Goal: Task Accomplishment & Management: Manage account settings

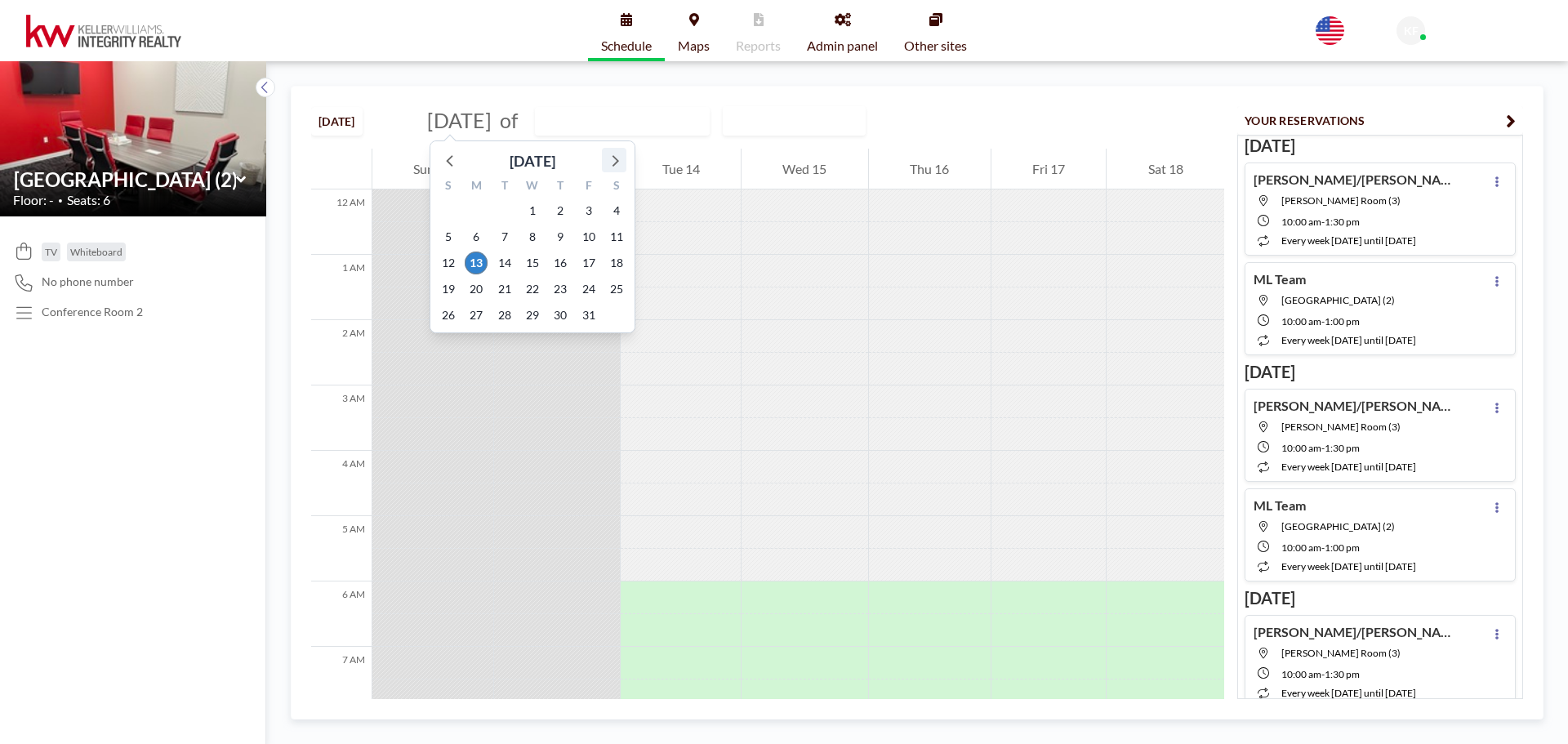
click at [610, 161] on icon at bounding box center [614, 160] width 22 height 22
click at [472, 315] on span "24" at bounding box center [476, 315] width 22 height 22
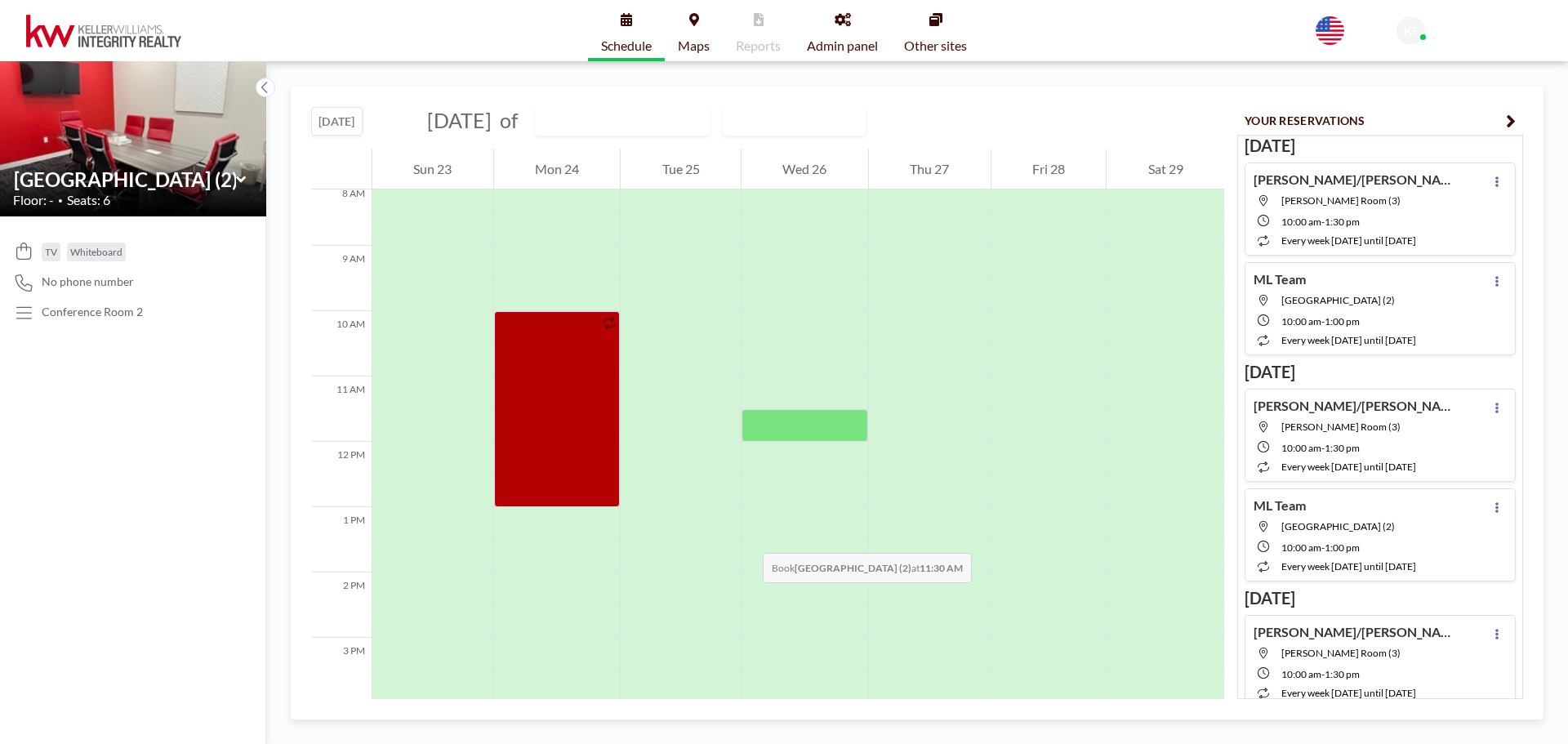
scroll to position [653, 0]
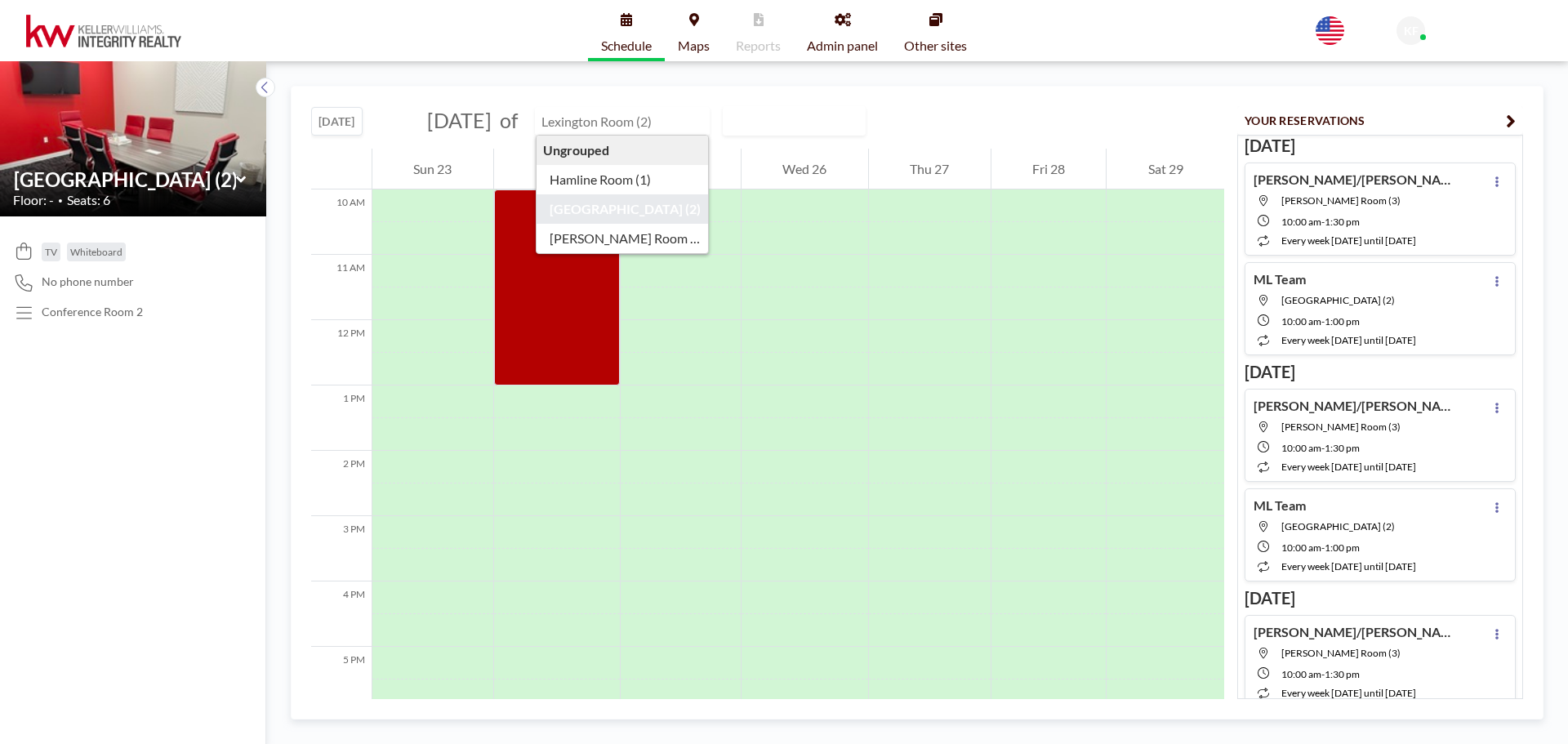
click at [692, 130] on input "text" at bounding box center [614, 121] width 157 height 27
type input "Hamline Room (1)"
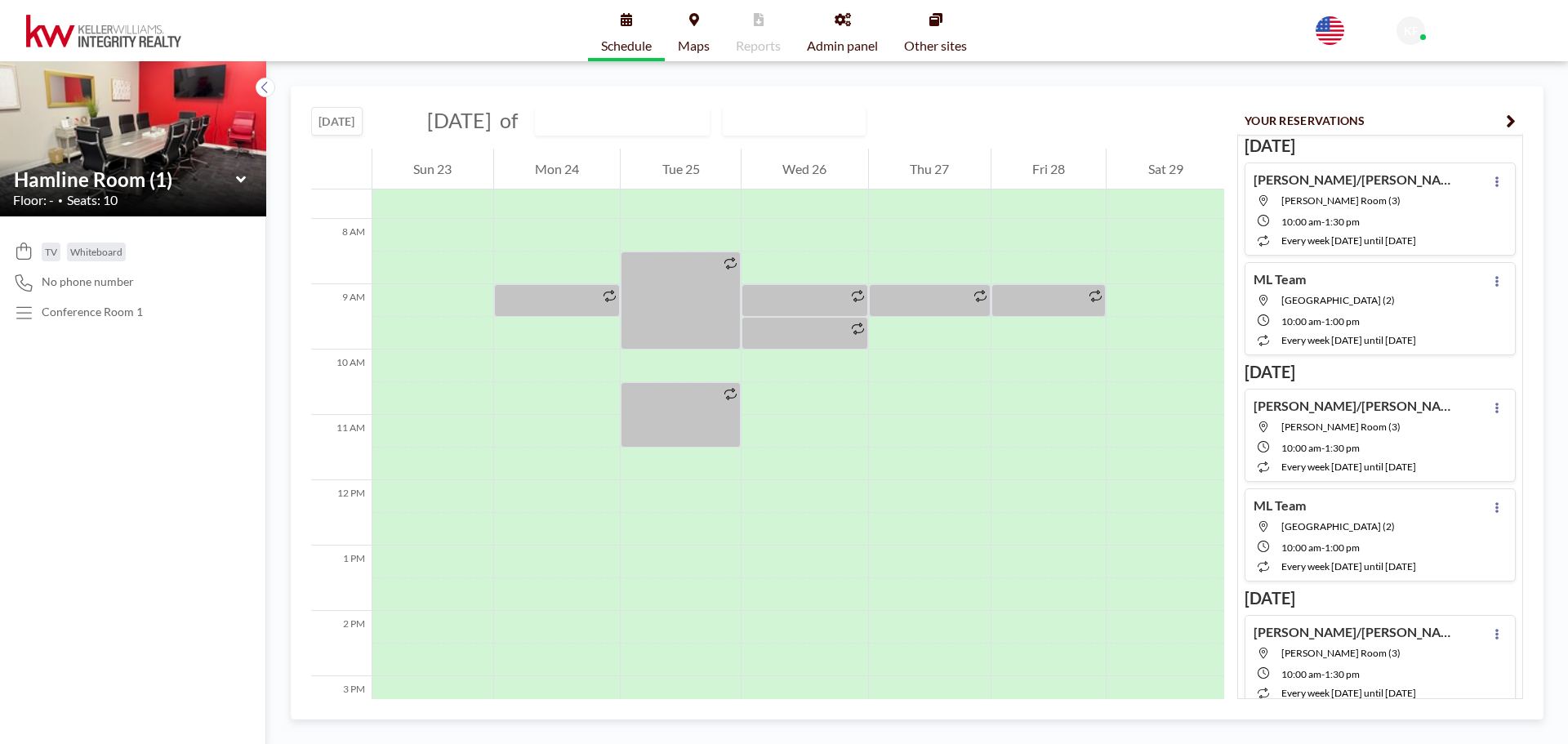
scroll to position [490, 0]
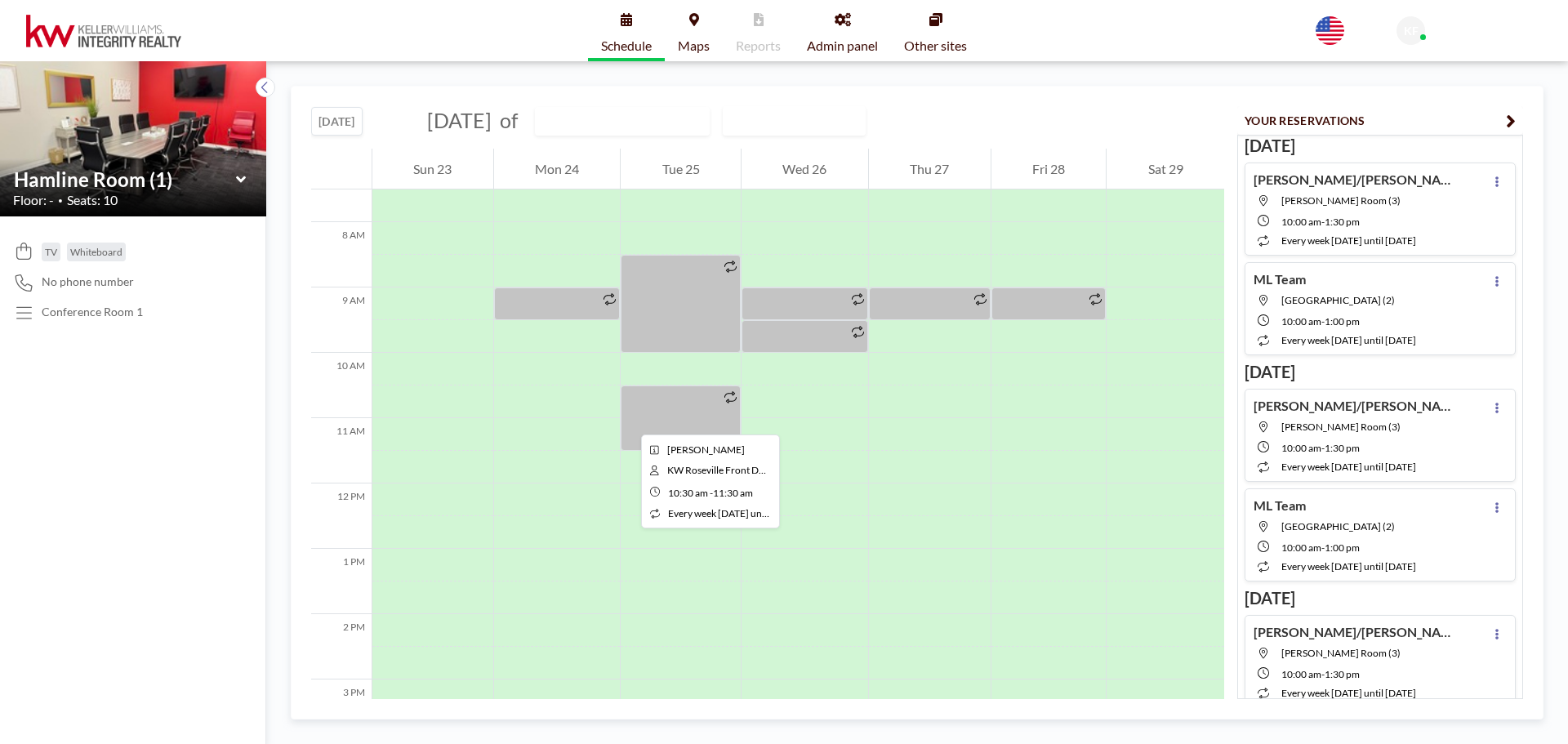
click at [628, 420] on div at bounding box center [680, 418] width 120 height 66
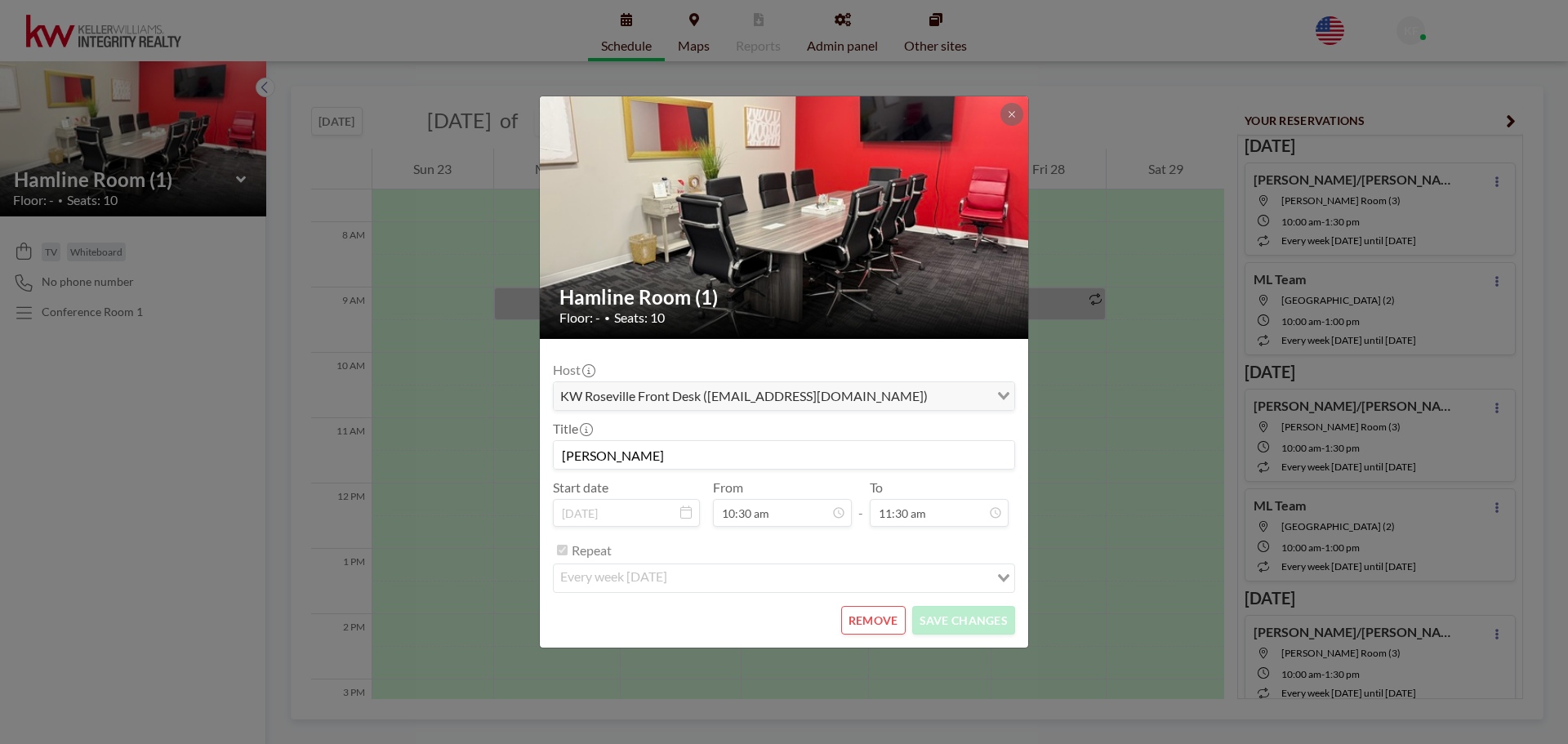
click at [860, 618] on button "REMOVE" at bounding box center [873, 620] width 65 height 29
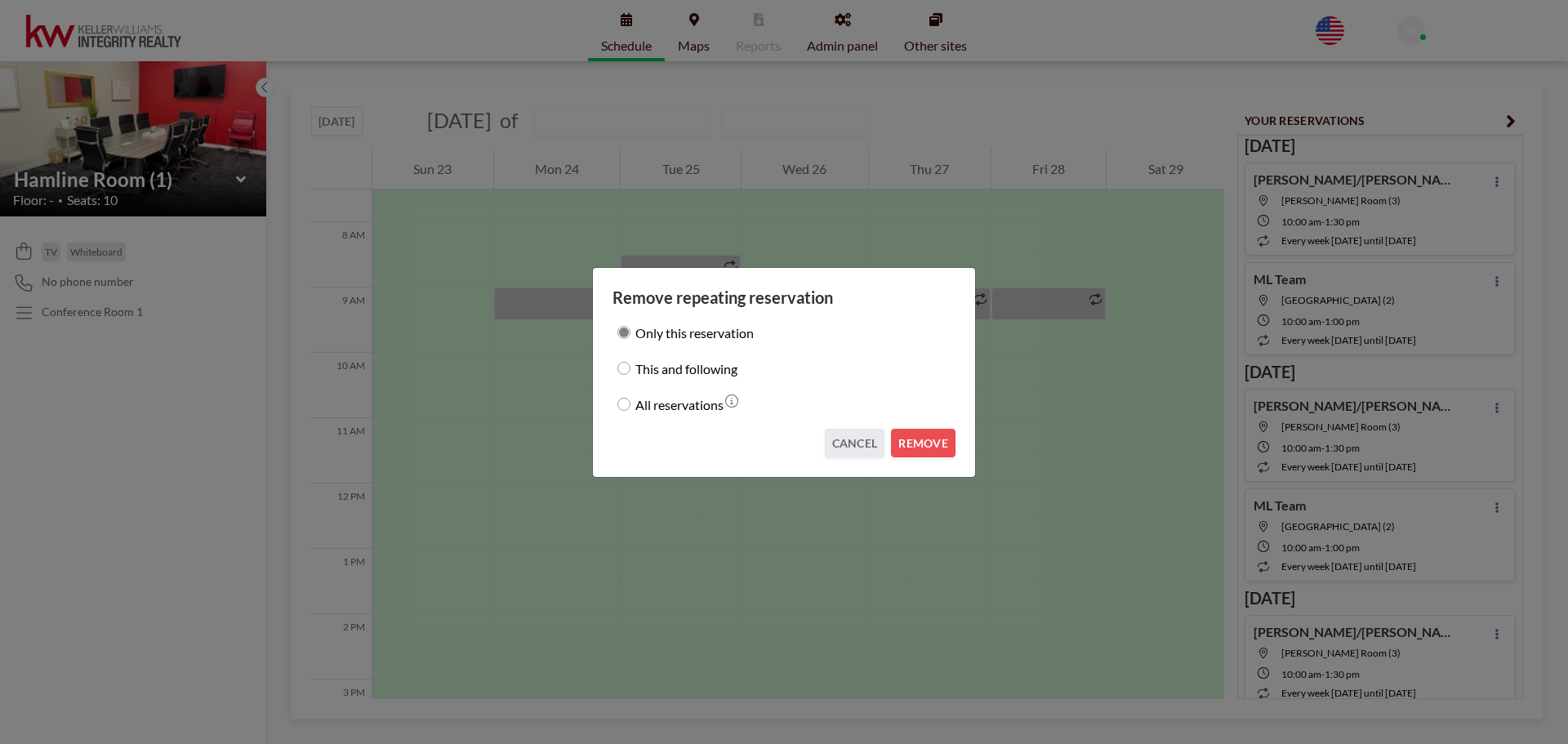
click at [624, 368] on input "This and following" at bounding box center [624, 369] width 13 height 13
radio input "true"
click at [933, 440] on button "REMOVE" at bounding box center [922, 443] width 65 height 29
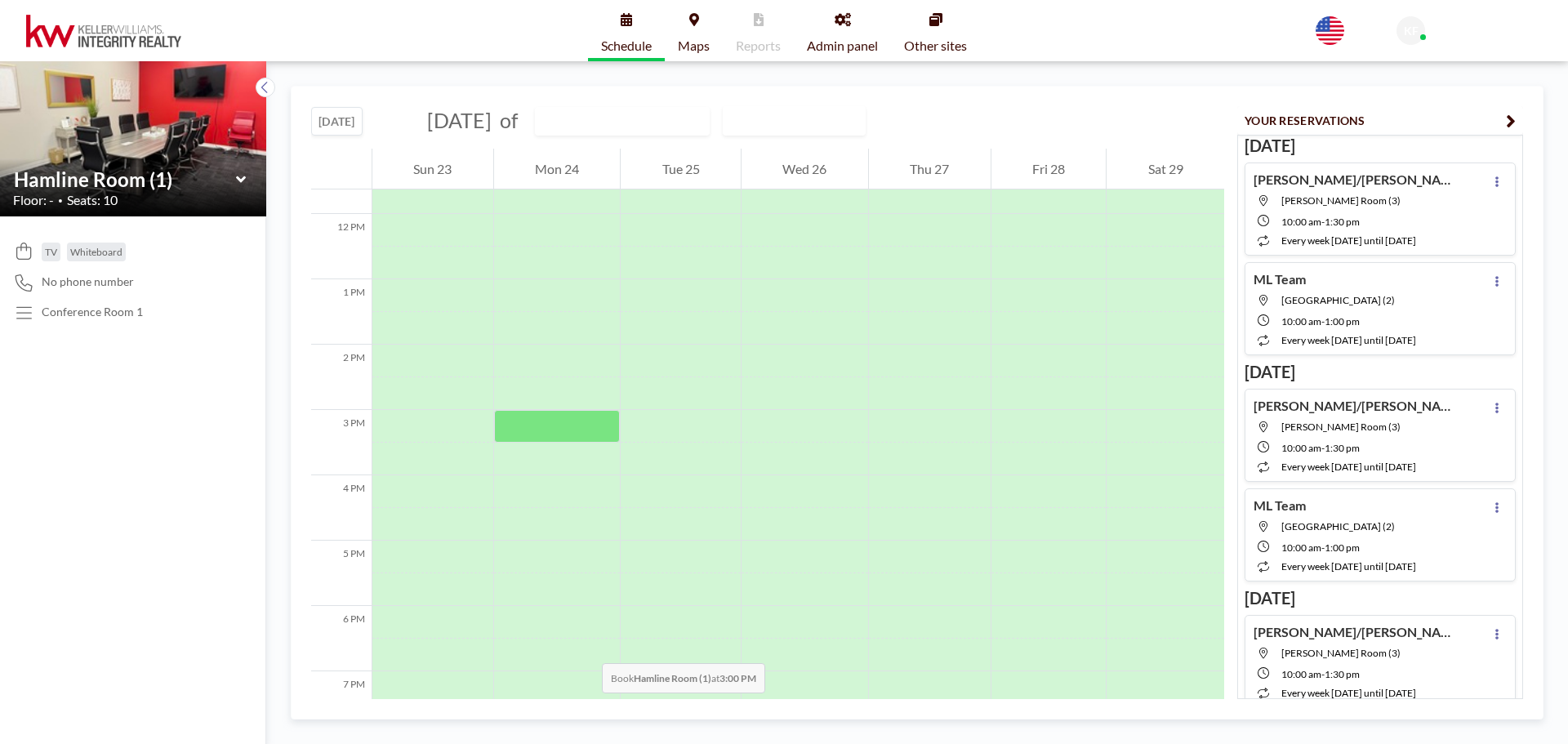
scroll to position [817, 0]
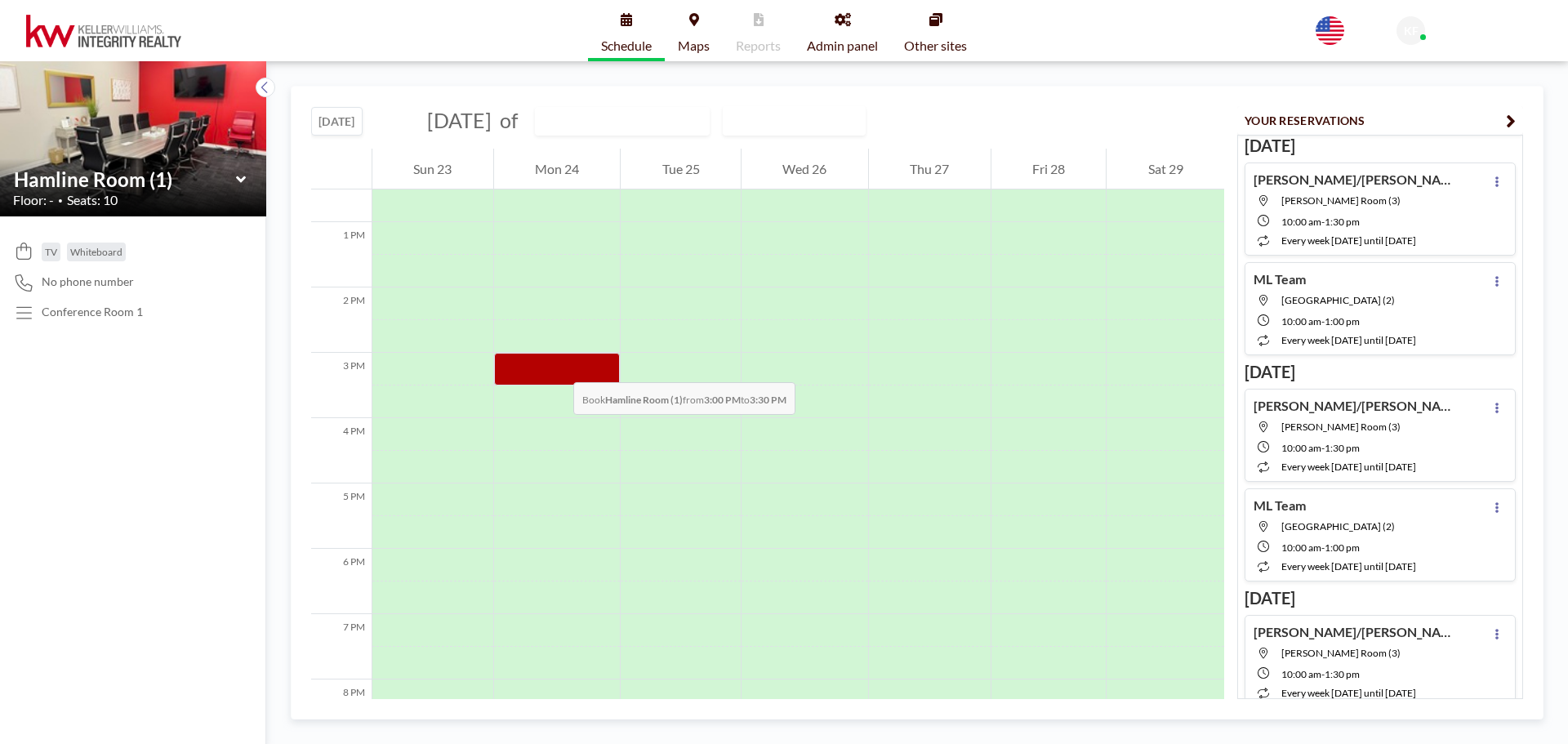
click at [557, 366] on div at bounding box center [557, 369] width 126 height 33
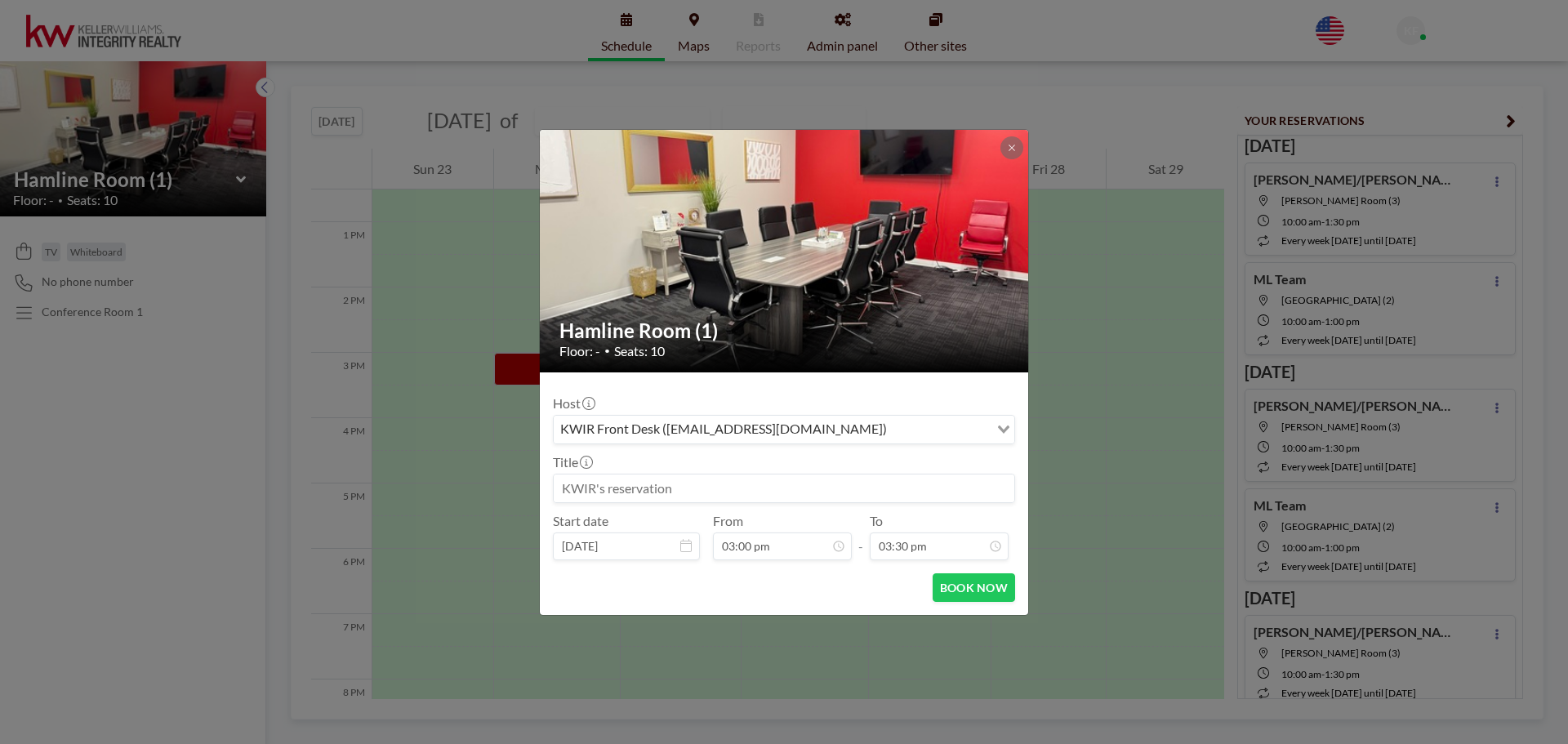
click at [594, 484] on input at bounding box center [784, 489] width 460 height 28
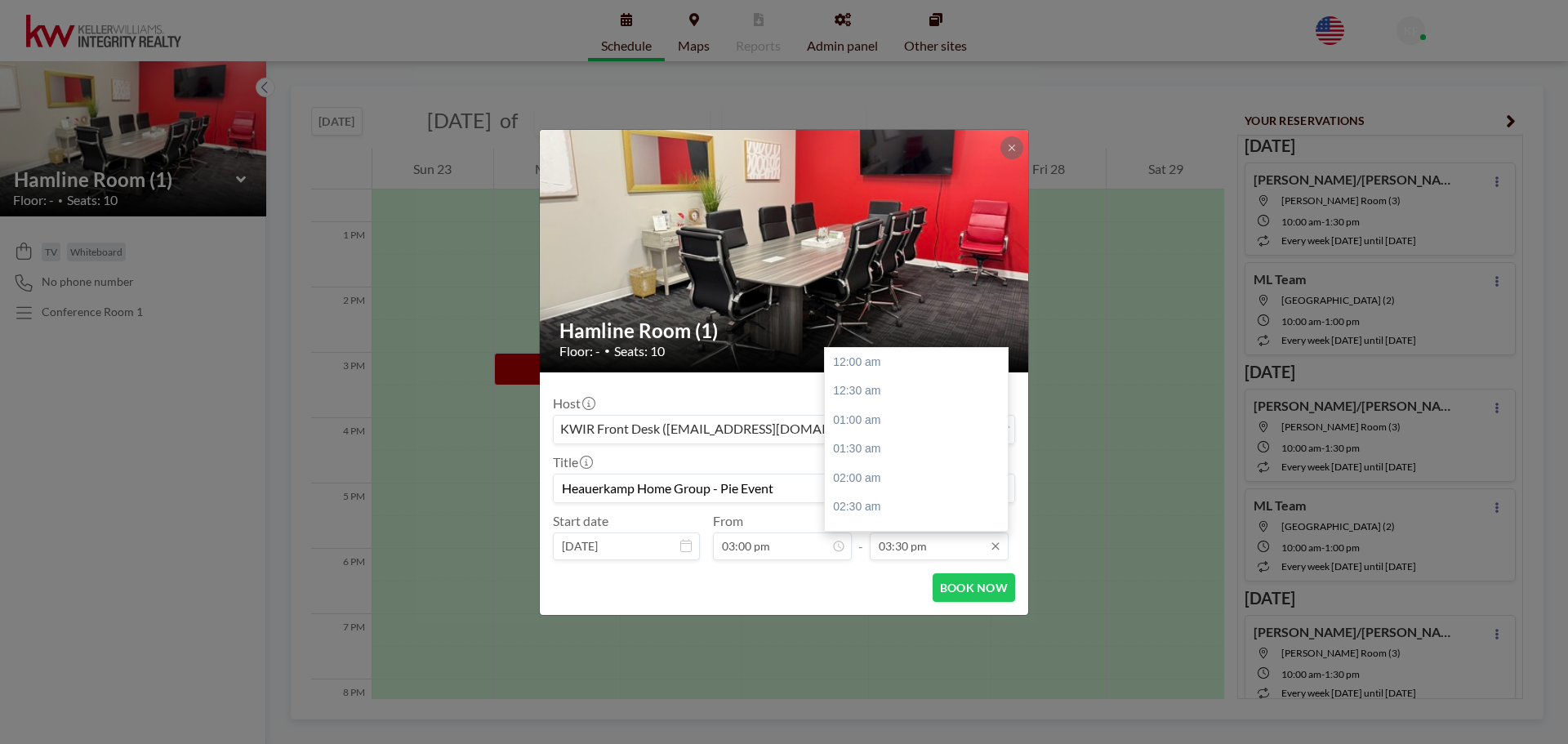
scroll to position [901, 0]
type input "Heauerkamp Home Group - Pie Event"
click at [896, 545] on input "03:30 pm" at bounding box center [938, 547] width 138 height 28
click at [901, 394] on div "07:00 pm" at bounding box center [920, 402] width 191 height 29
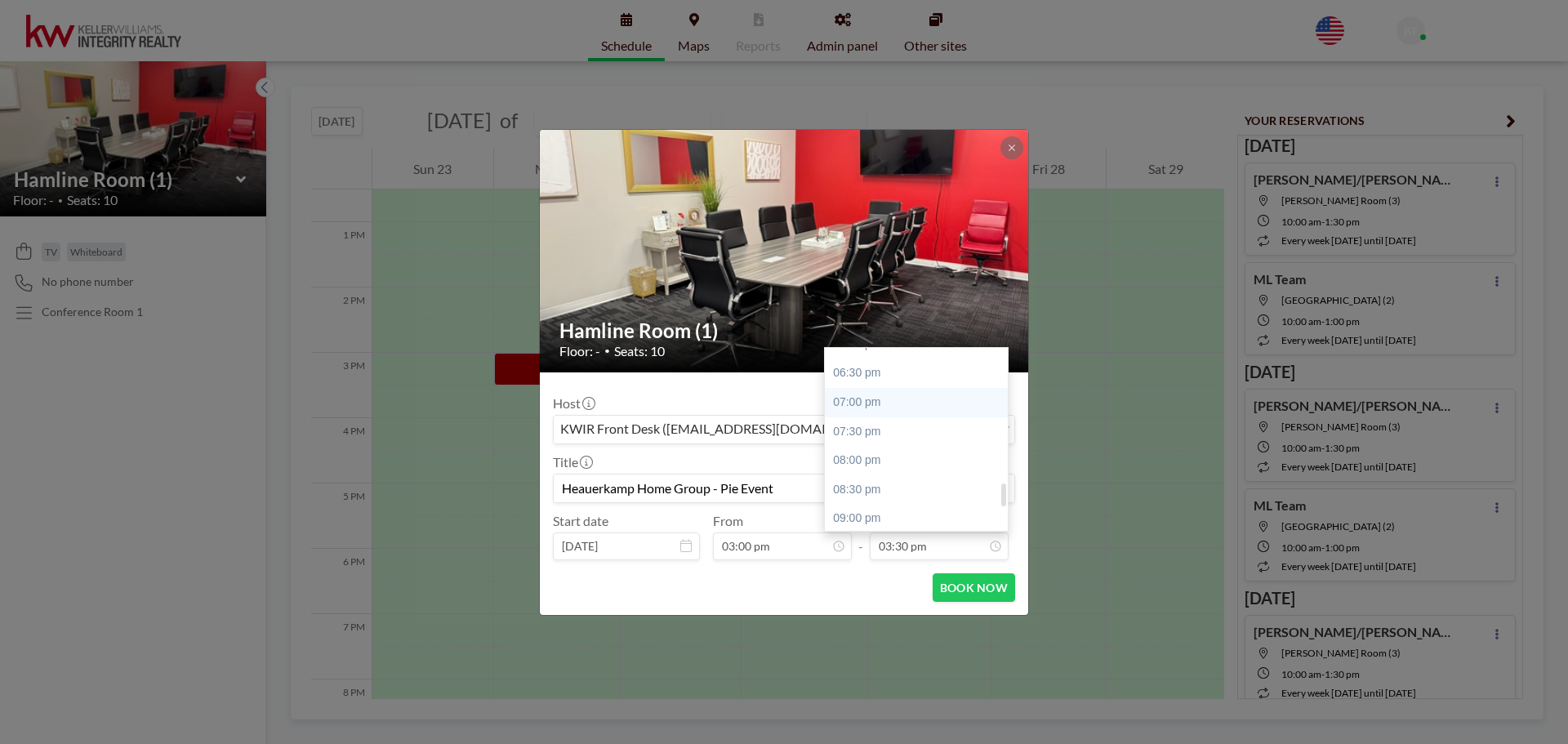
type input "07:00 pm"
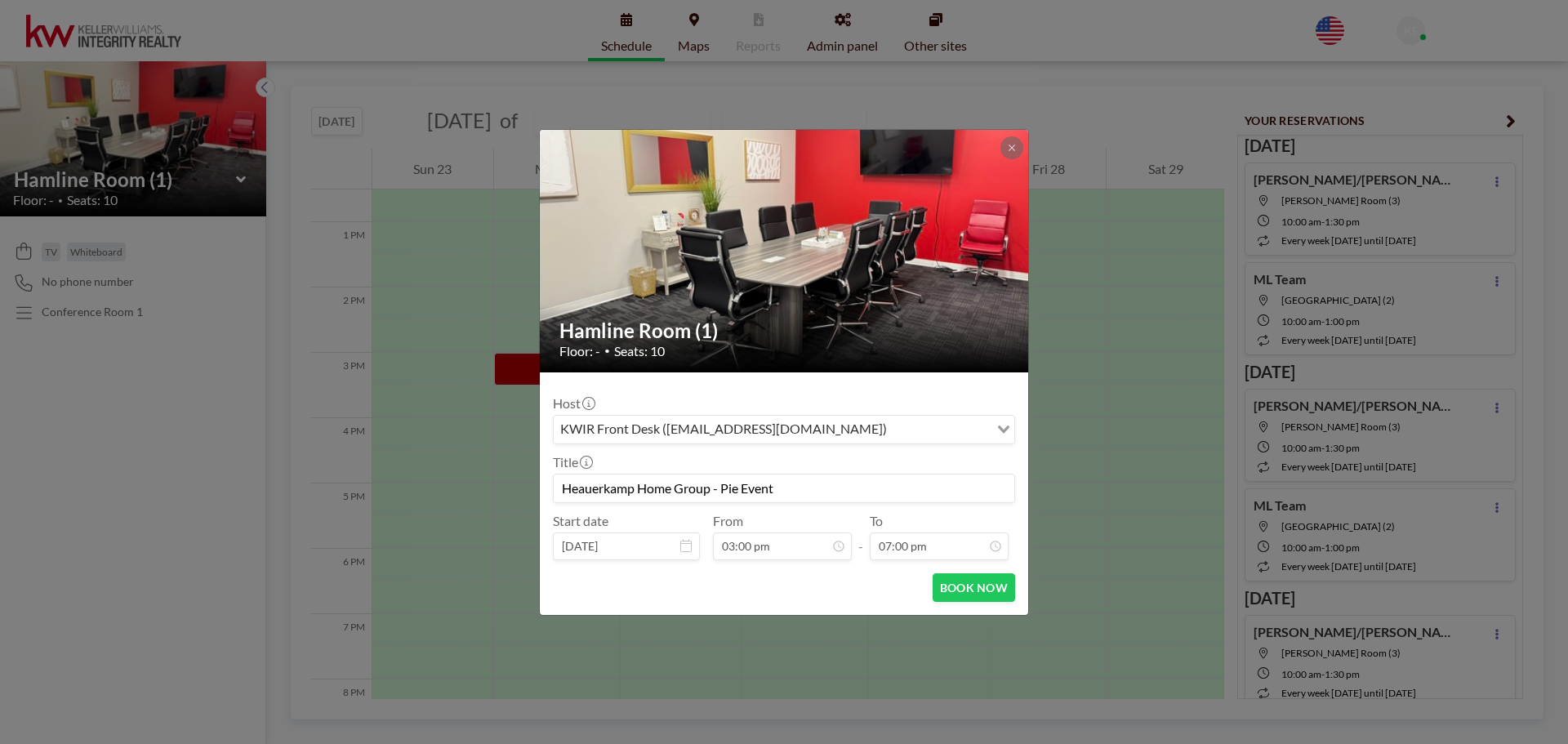
click at [580, 489] on input "Heauerkamp Home Group - Pie Event" at bounding box center [784, 489] width 460 height 28
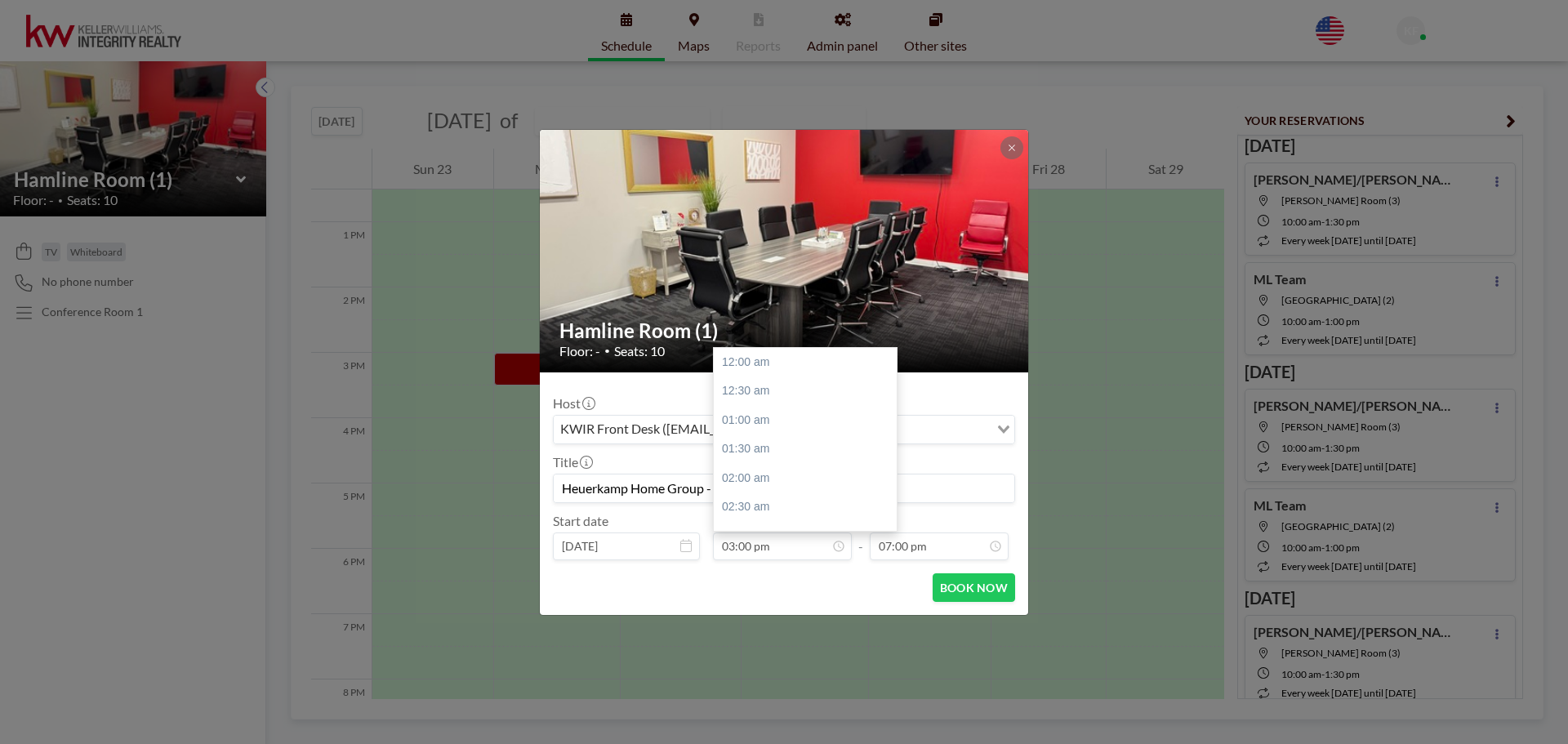
scroll to position [872, 0]
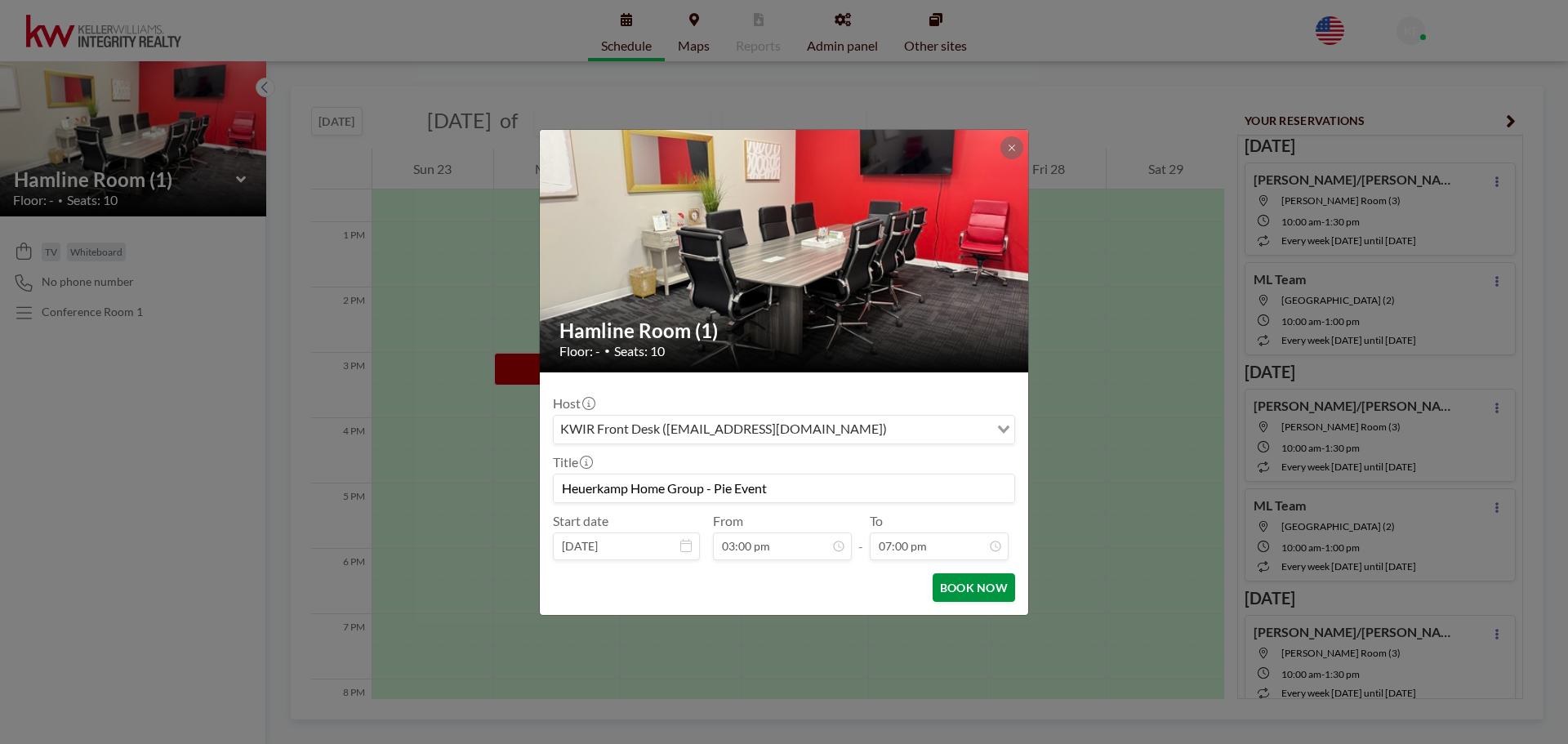
type input "Heuerkamp Home Group - Pie Event"
click at [987, 580] on button "BOOK NOW" at bounding box center [974, 588] width 82 height 29
